Goal: Information Seeking & Learning: Learn about a topic

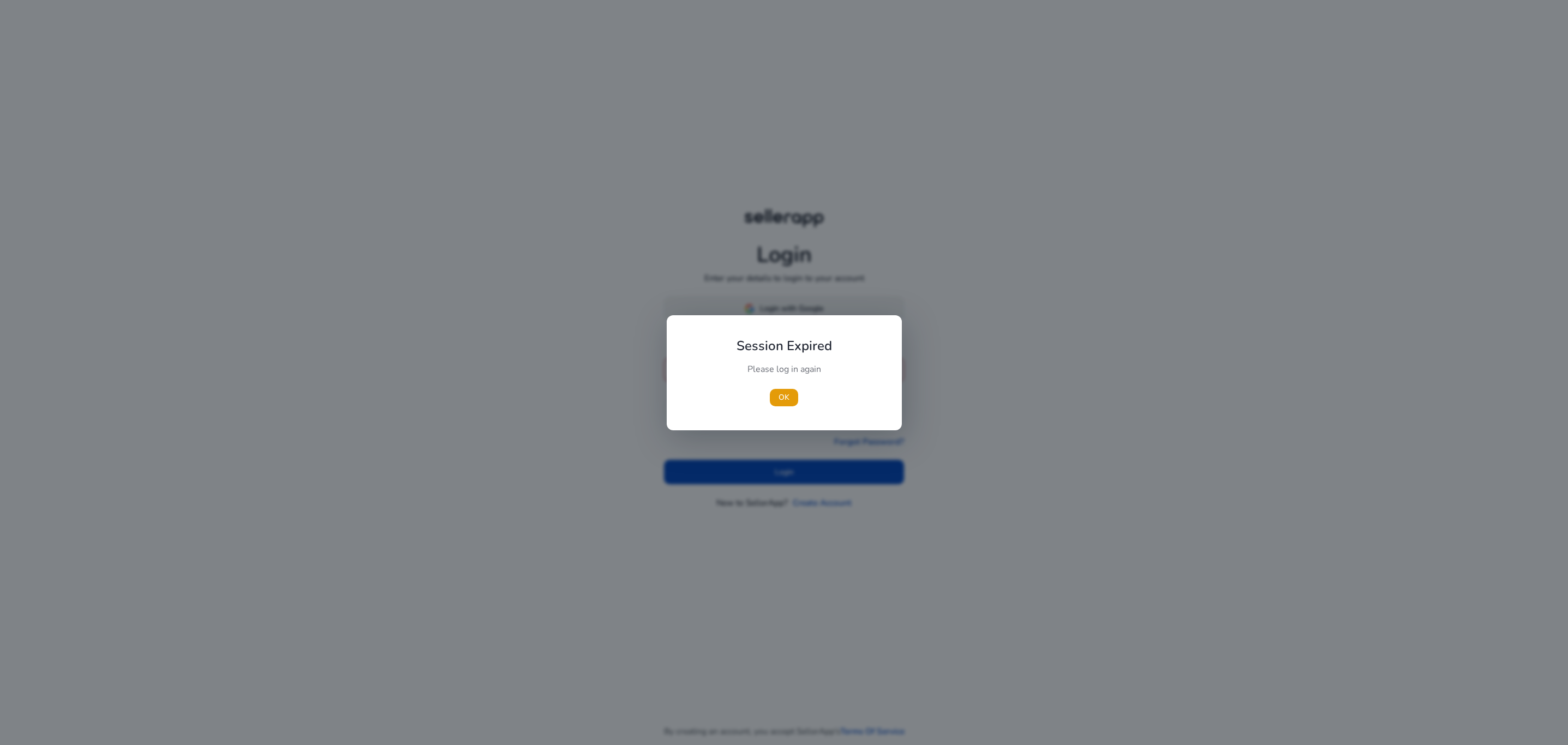
click at [794, 316] on div "Session Expired Please log in again [GEOGRAPHIC_DATA]" at bounding box center [784, 373] width 235 height 115
click at [779, 399] on span "OK" at bounding box center [784, 397] width 11 height 11
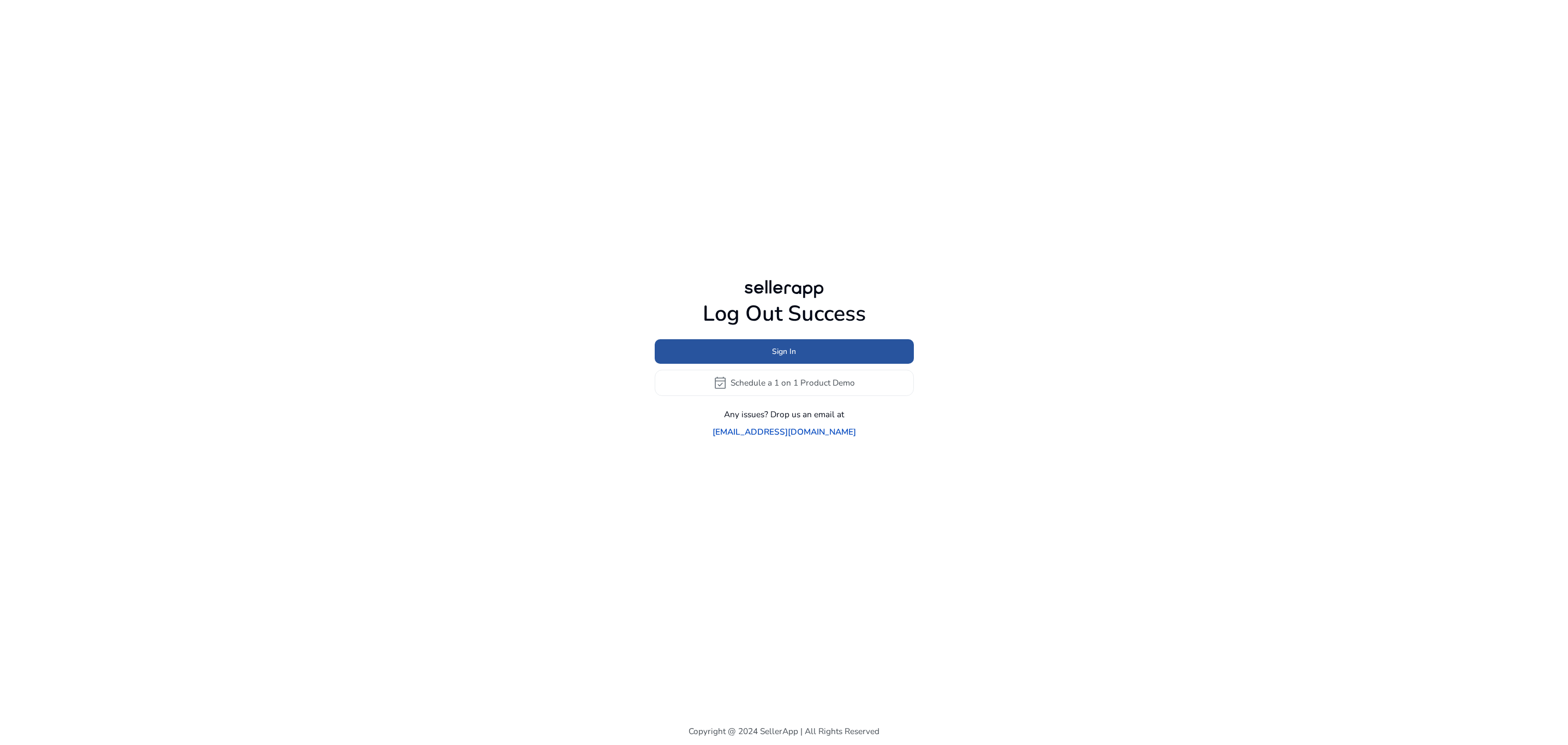
click at [774, 357] on span "Sign In" at bounding box center [784, 351] width 24 height 11
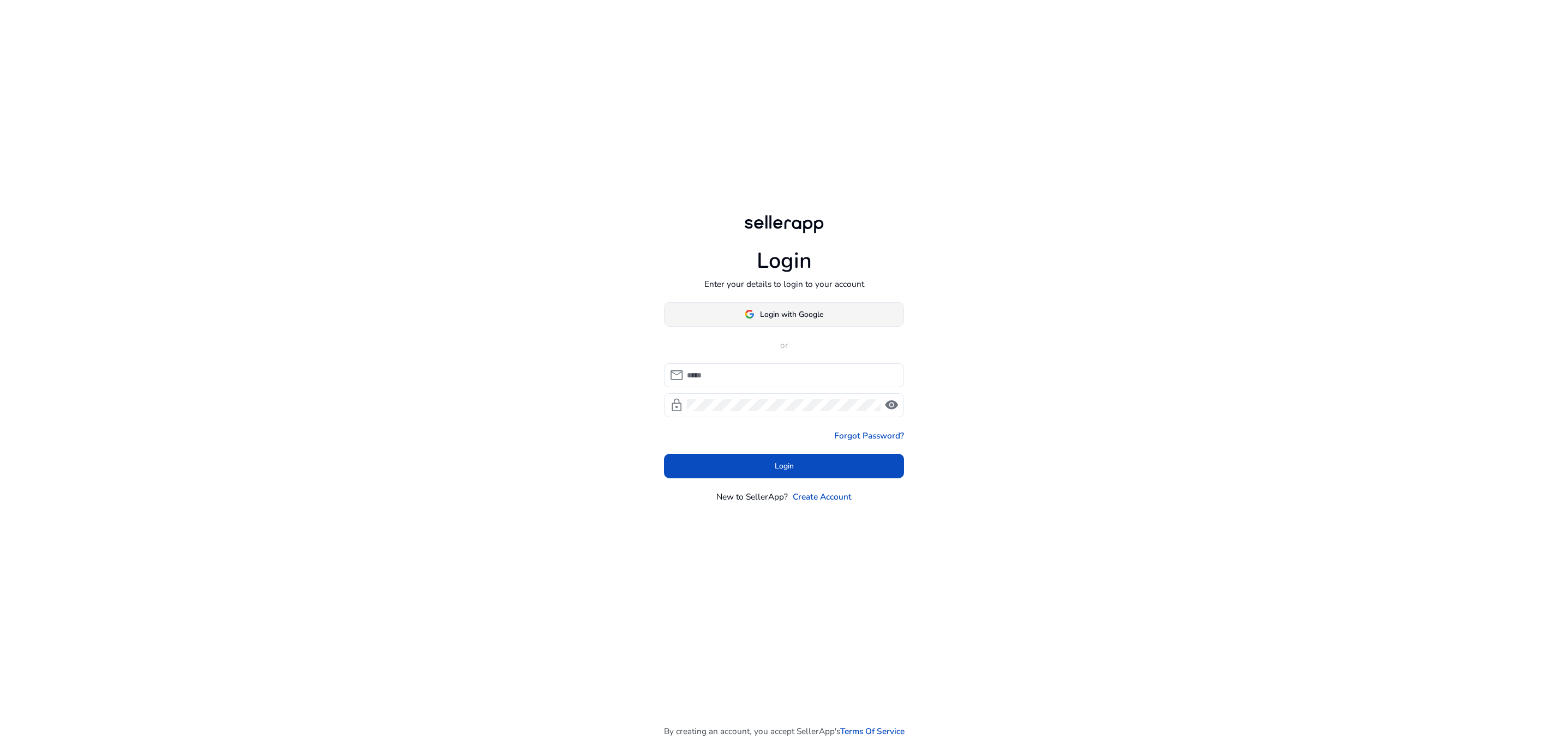
click at [781, 319] on span "Login with Google" at bounding box center [791, 314] width 63 height 11
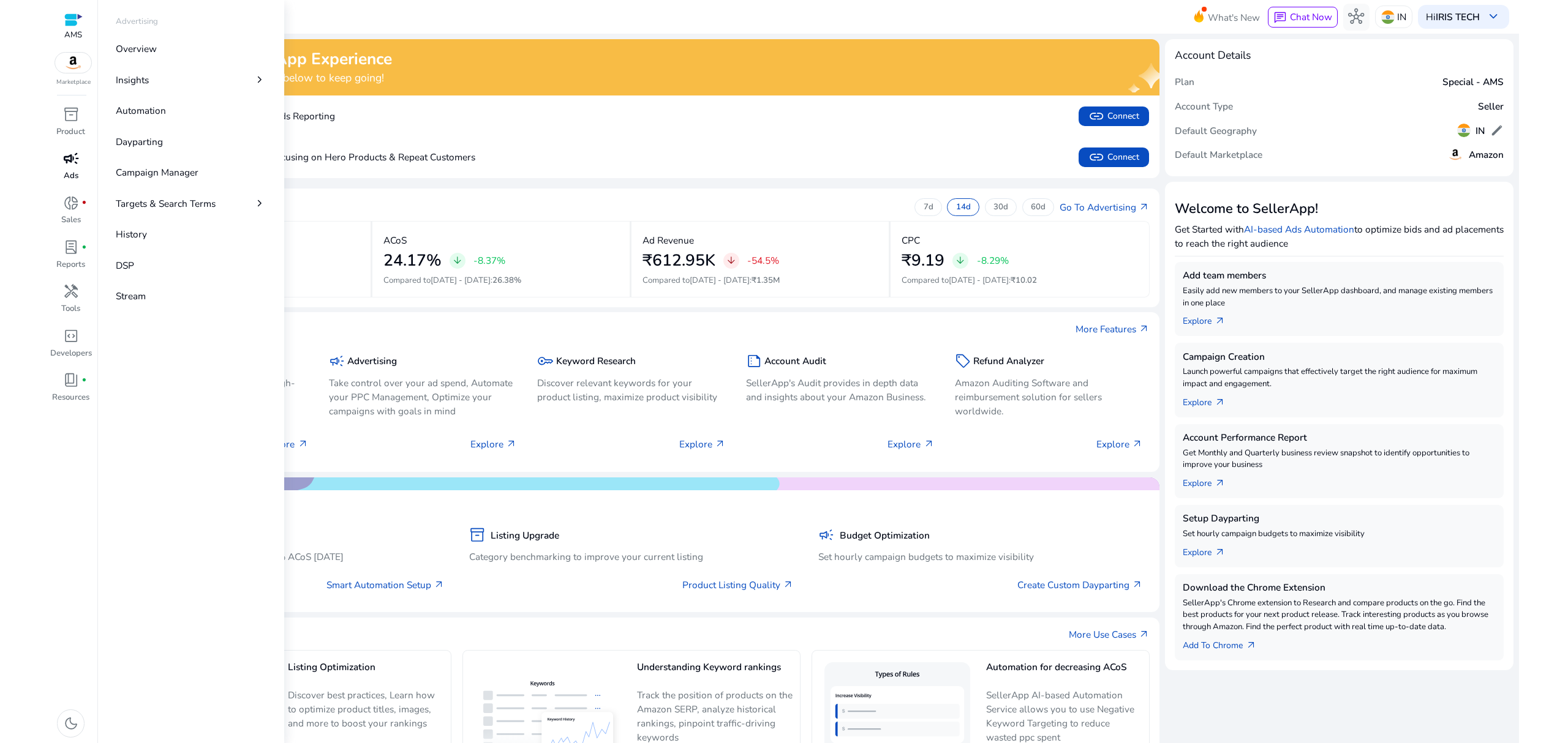
click at [71, 170] on p "Ads" at bounding box center [71, 176] width 14 height 13
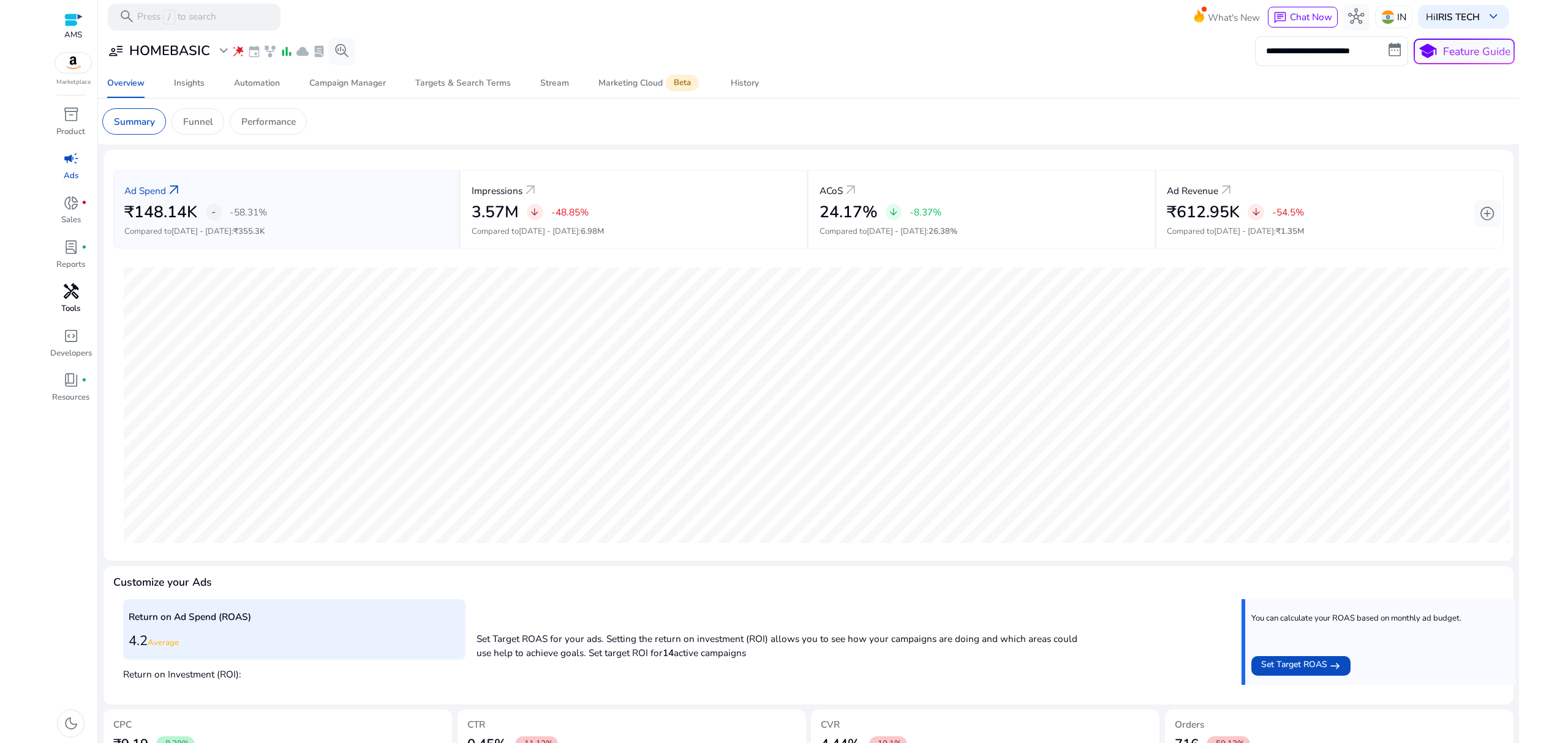
click at [65, 290] on span "handyman" at bounding box center [71, 292] width 16 height 16
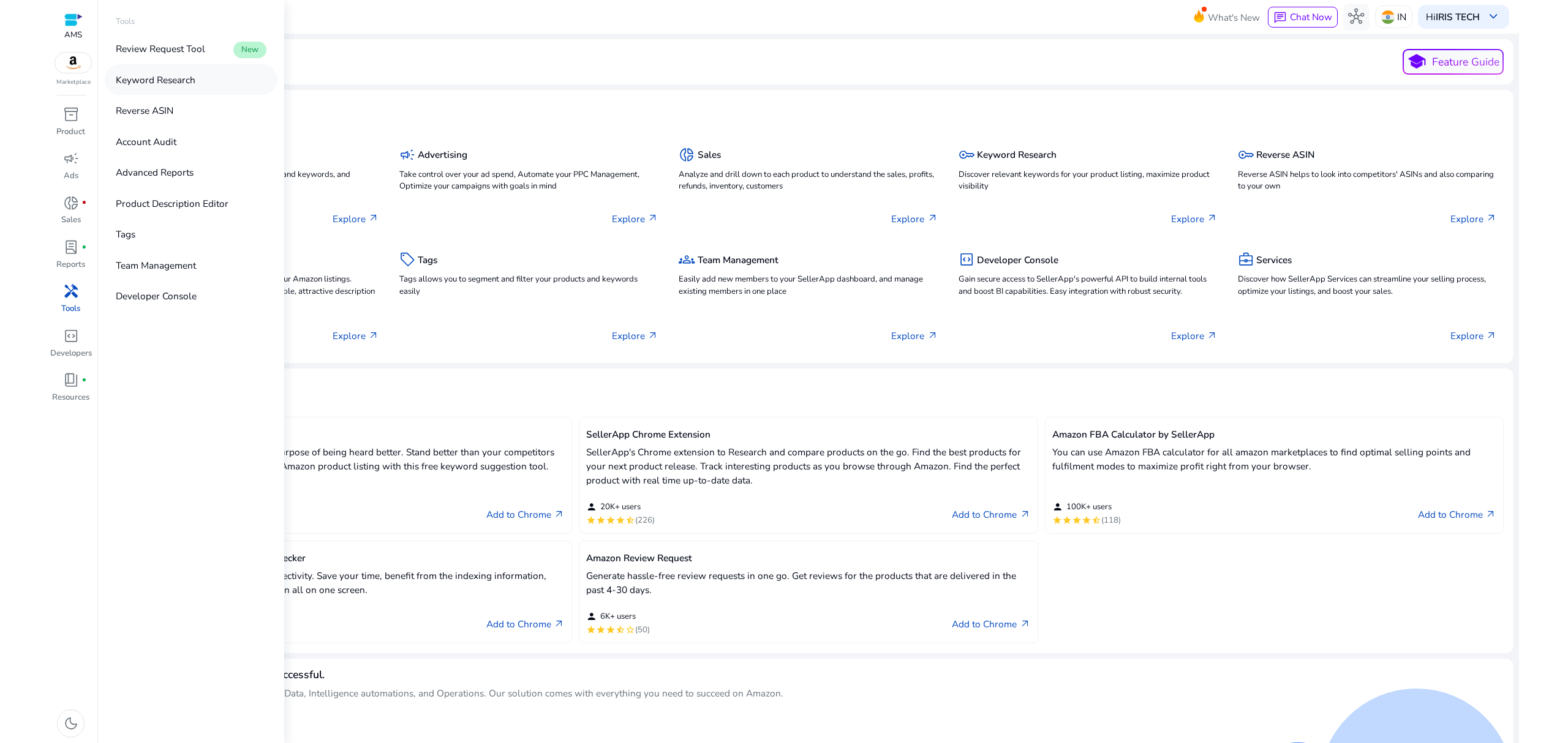
click at [170, 84] on p "Keyword Research" at bounding box center [155, 80] width 80 height 14
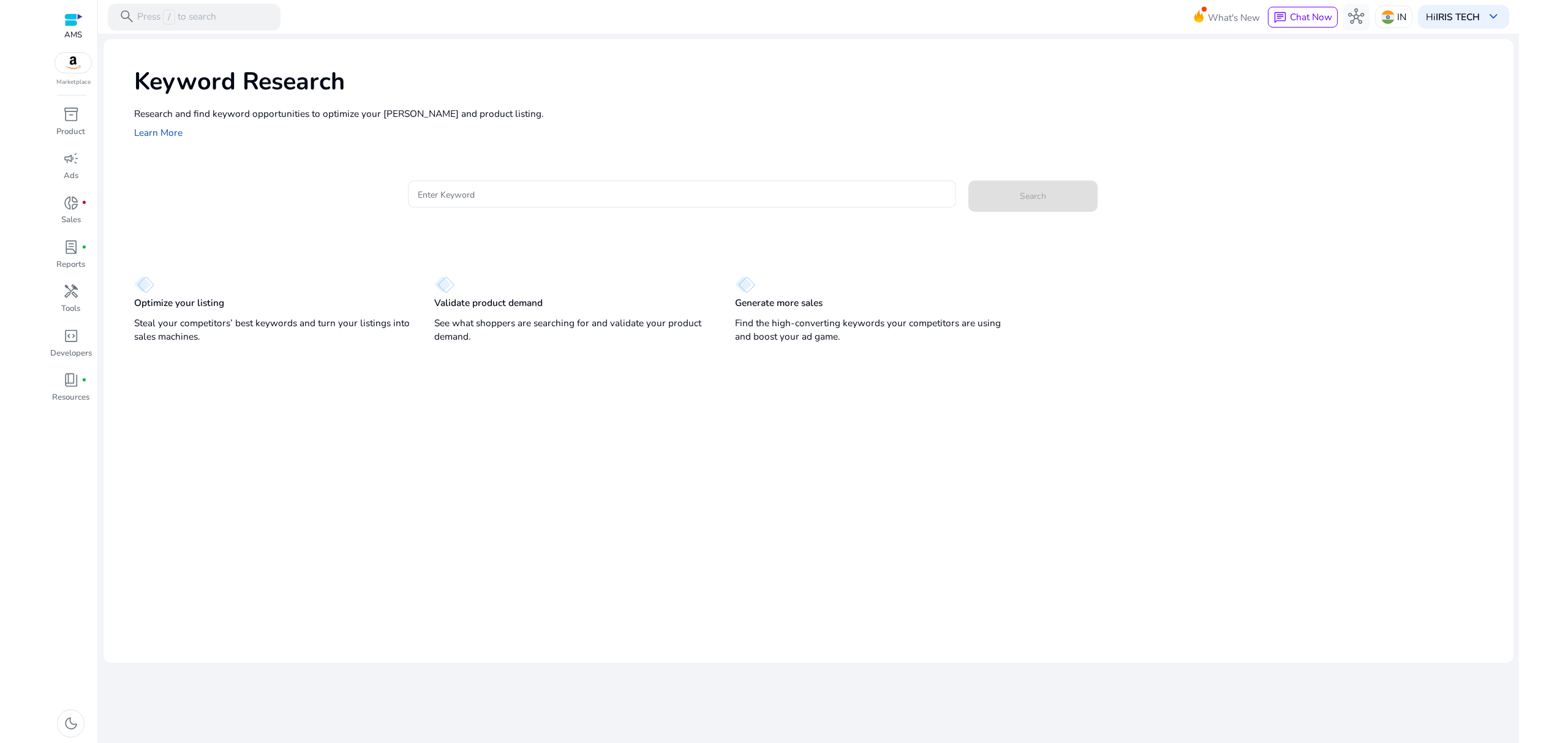
click at [448, 208] on div at bounding box center [682, 214] width 548 height 13
click at [463, 195] on input "Enter Keyword" at bounding box center [682, 194] width 528 height 13
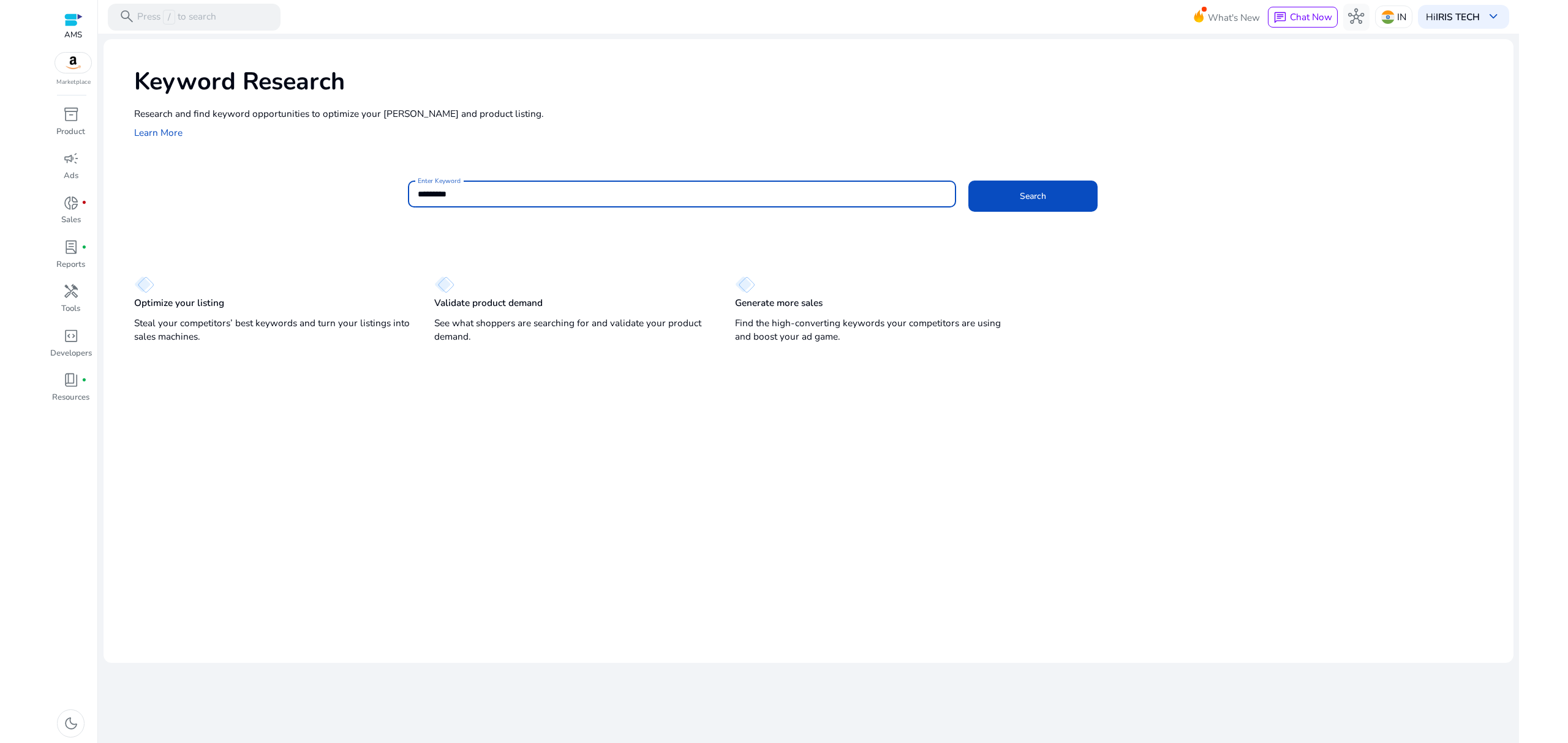
click at [969, 181] on button "Search" at bounding box center [1033, 196] width 129 height 31
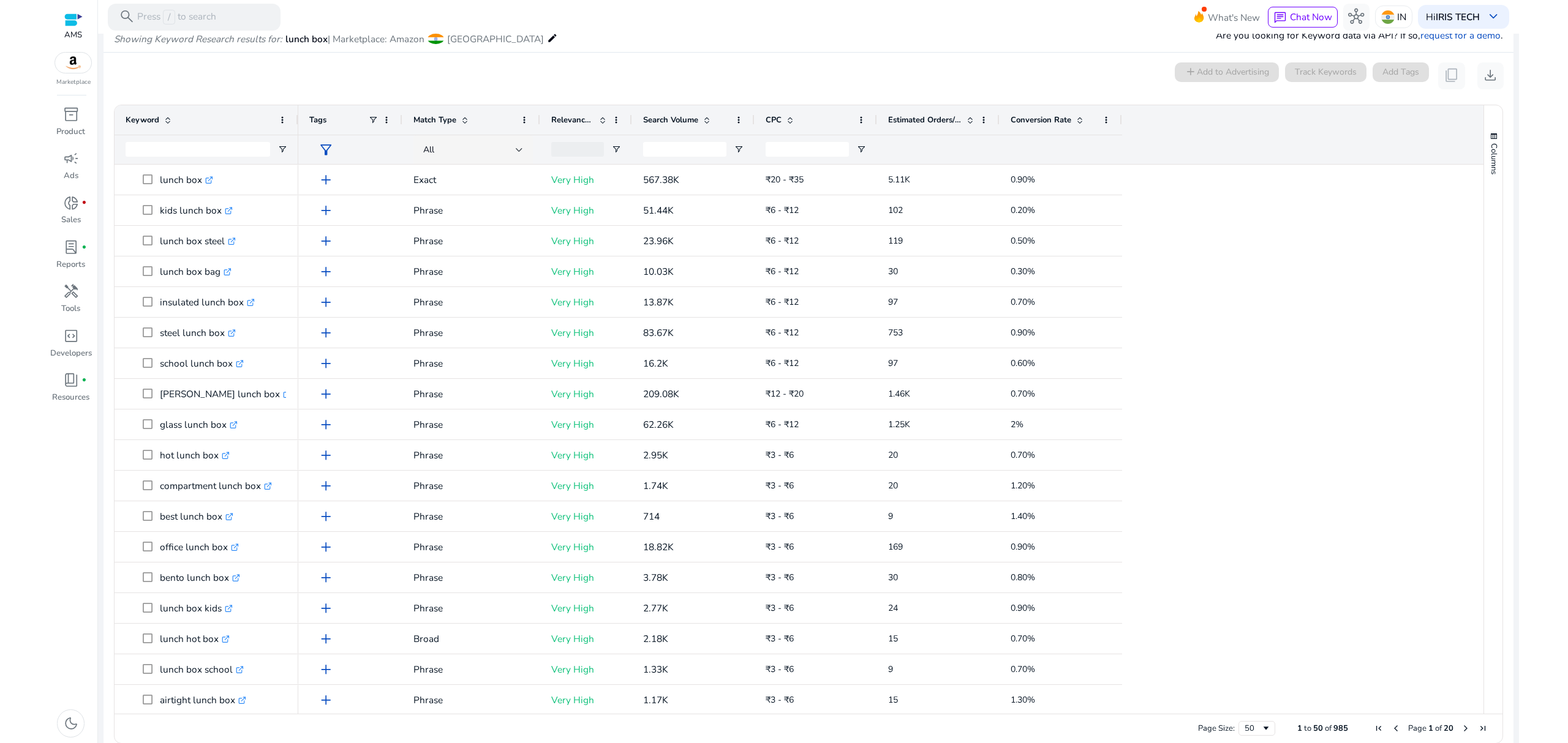
click at [709, 120] on span at bounding box center [706, 119] width 10 height 10
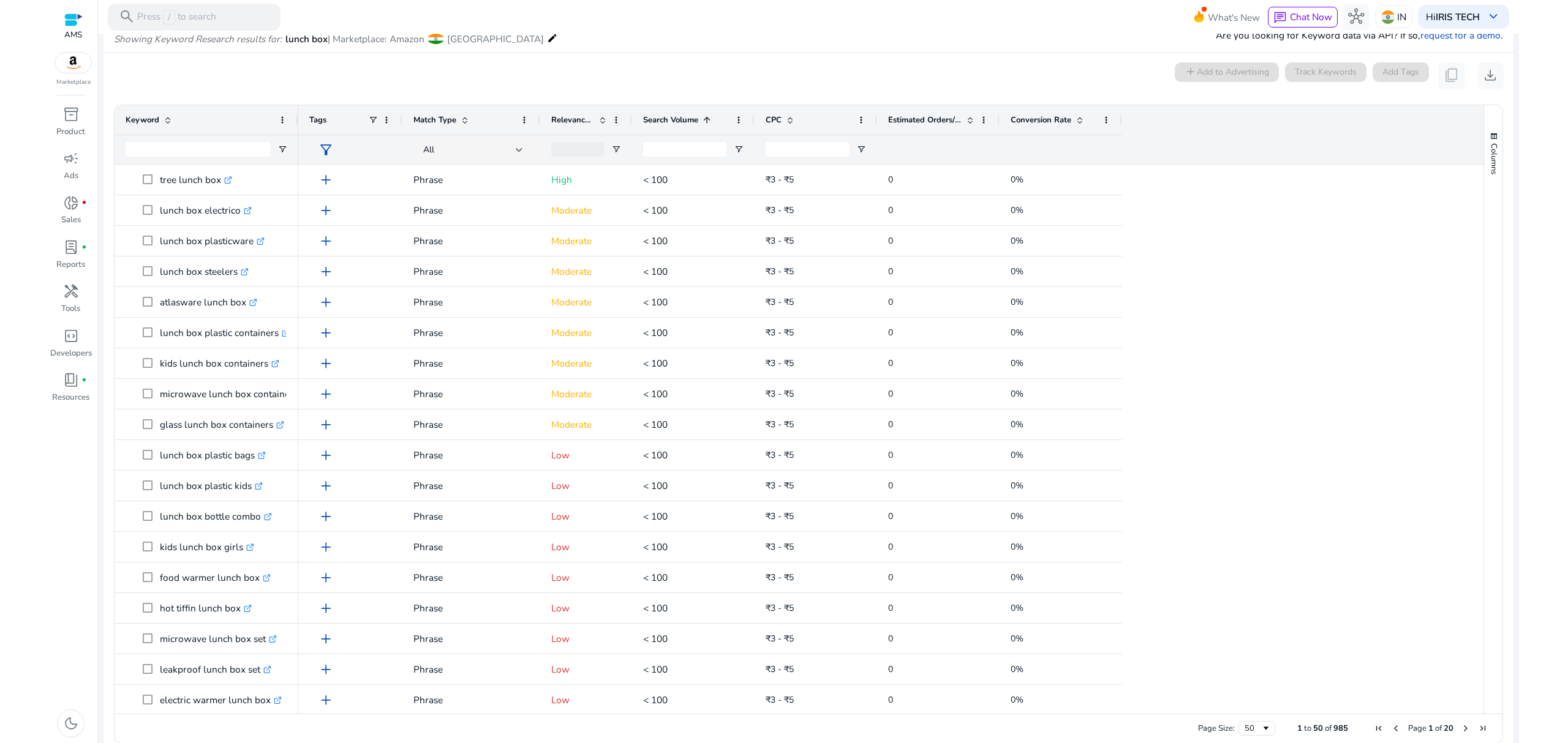
click at [709, 120] on span at bounding box center [706, 119] width 10 height 10
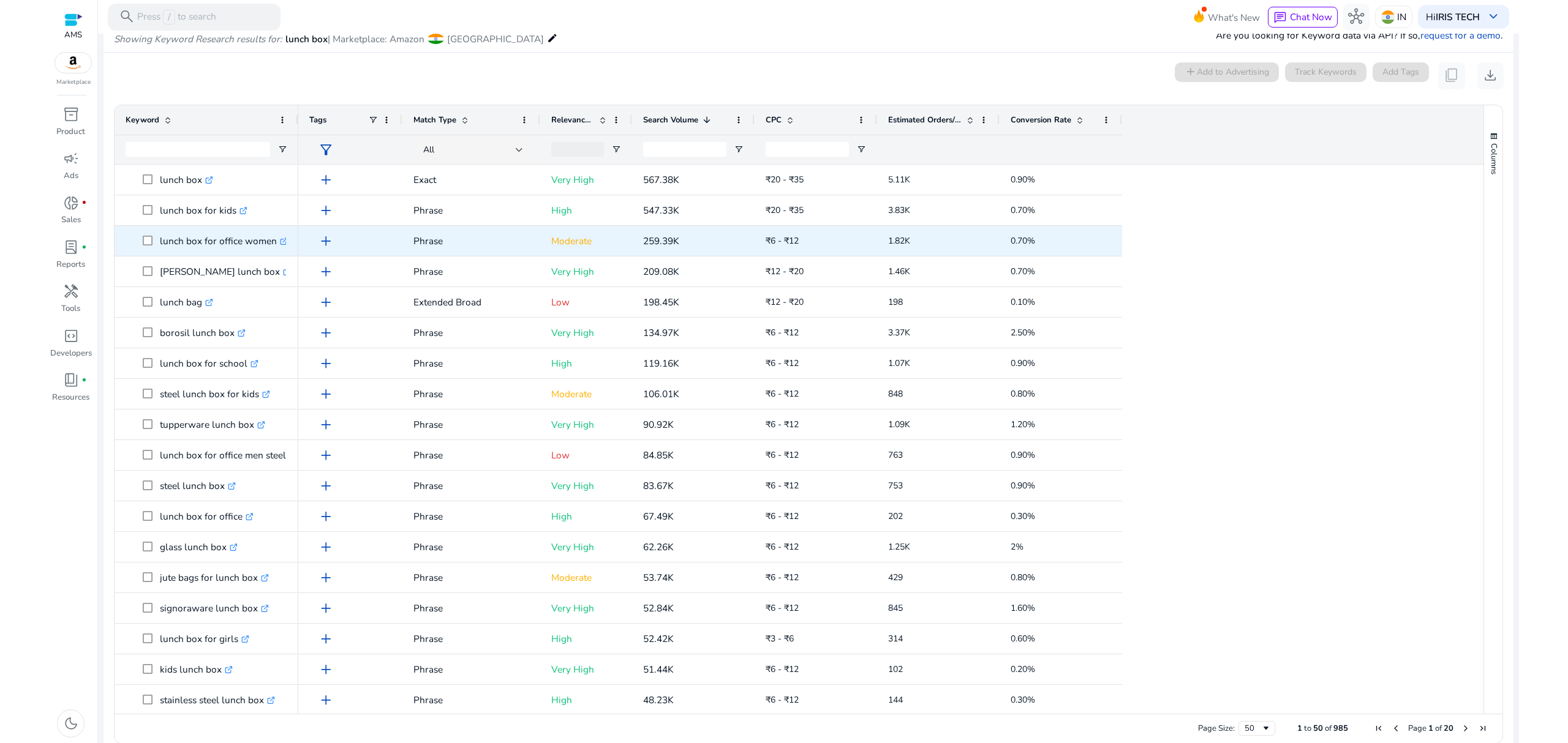
click at [572, 243] on p "Moderate" at bounding box center [586, 241] width 70 height 25
click at [288, 241] on div "lunch box for office women .st0{fill:#2c8af8}" at bounding box center [206, 241] width 183 height 30
click at [284, 241] on icon ".st0{fill:#2c8af8}" at bounding box center [283, 241] width 8 height 8
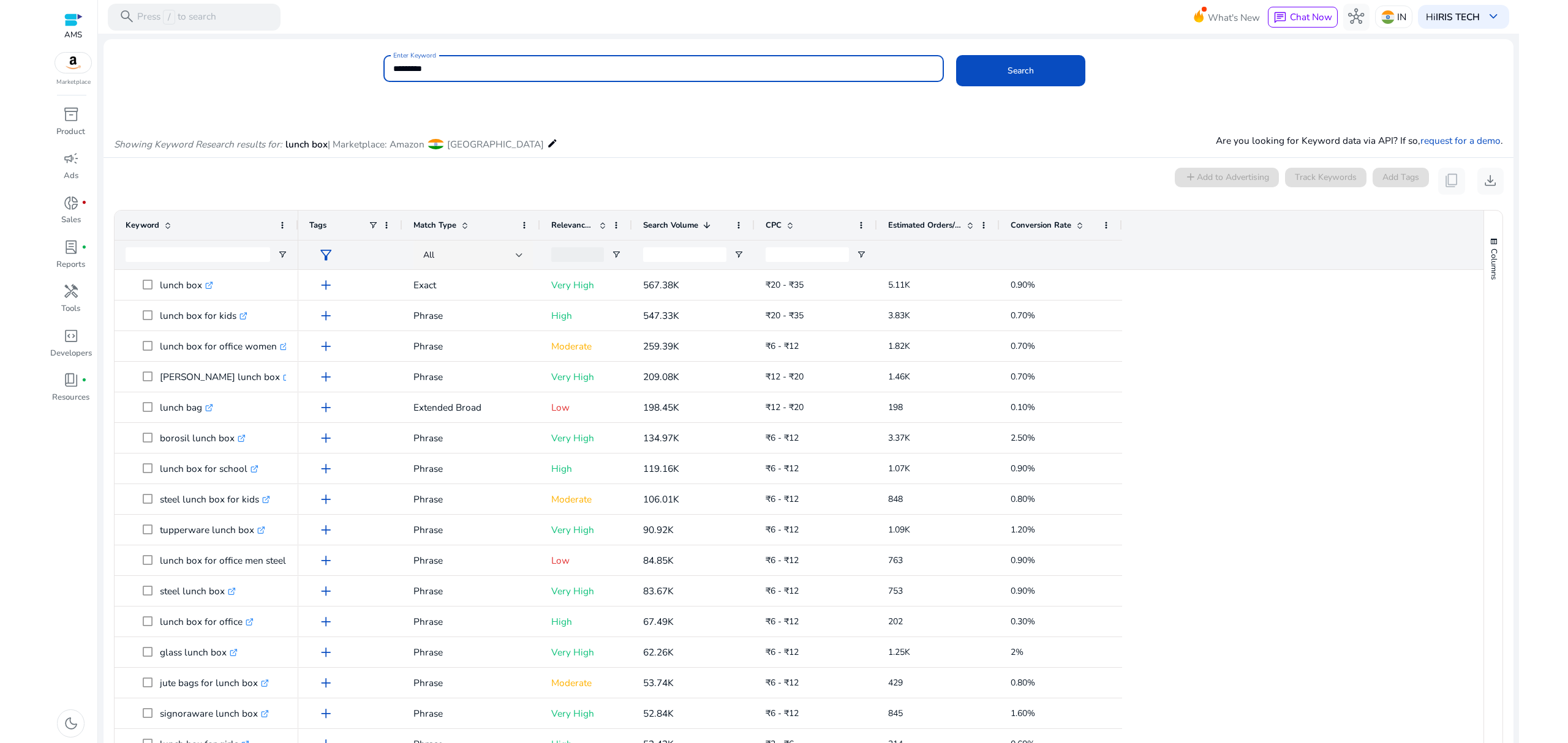
click at [465, 74] on input "*********" at bounding box center [664, 68] width 541 height 13
paste input "*"
type input "**********"
click at [956, 55] on button "Search" at bounding box center [1021, 70] width 129 height 31
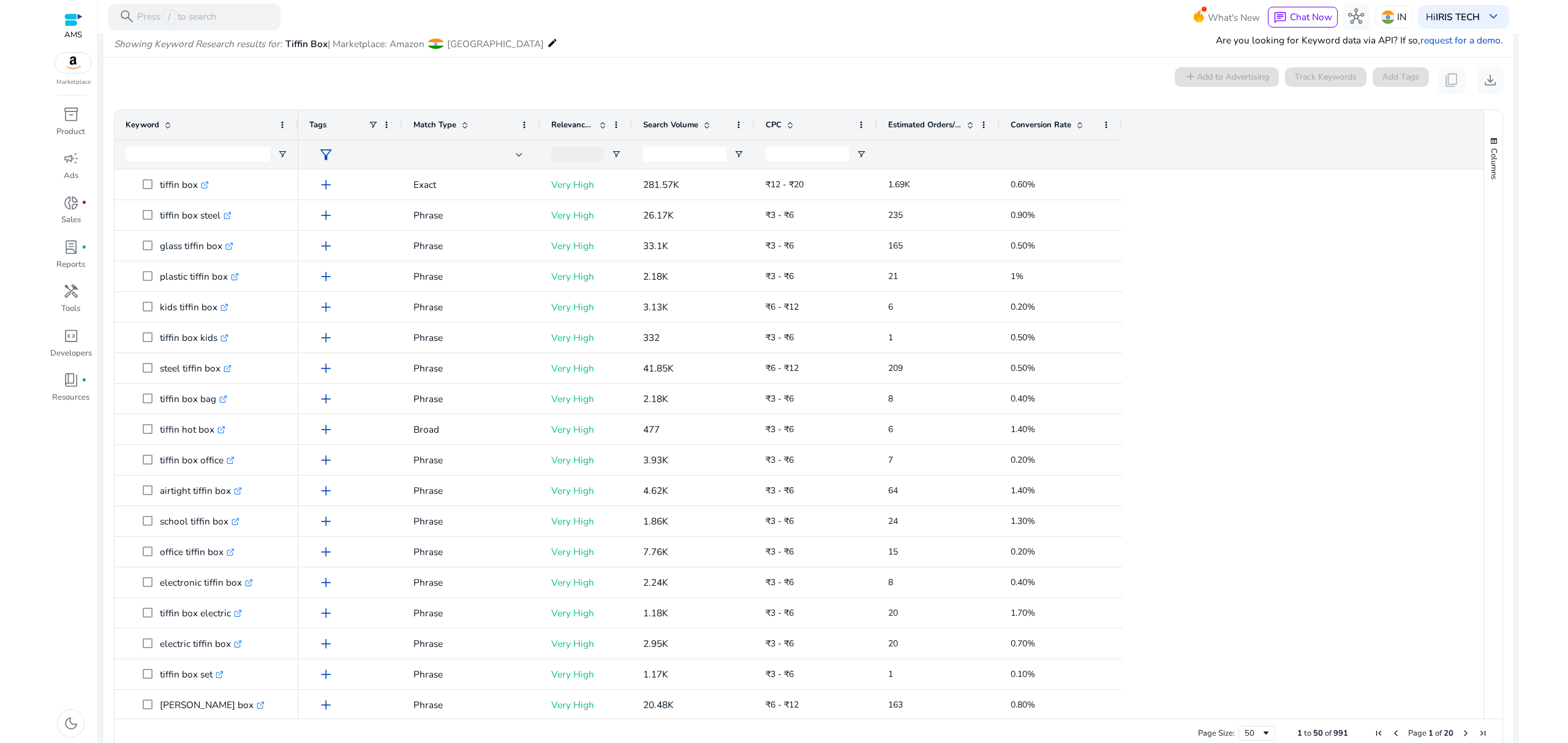
scroll to position [105, 0]
